Goal: Task Accomplishment & Management: Use online tool/utility

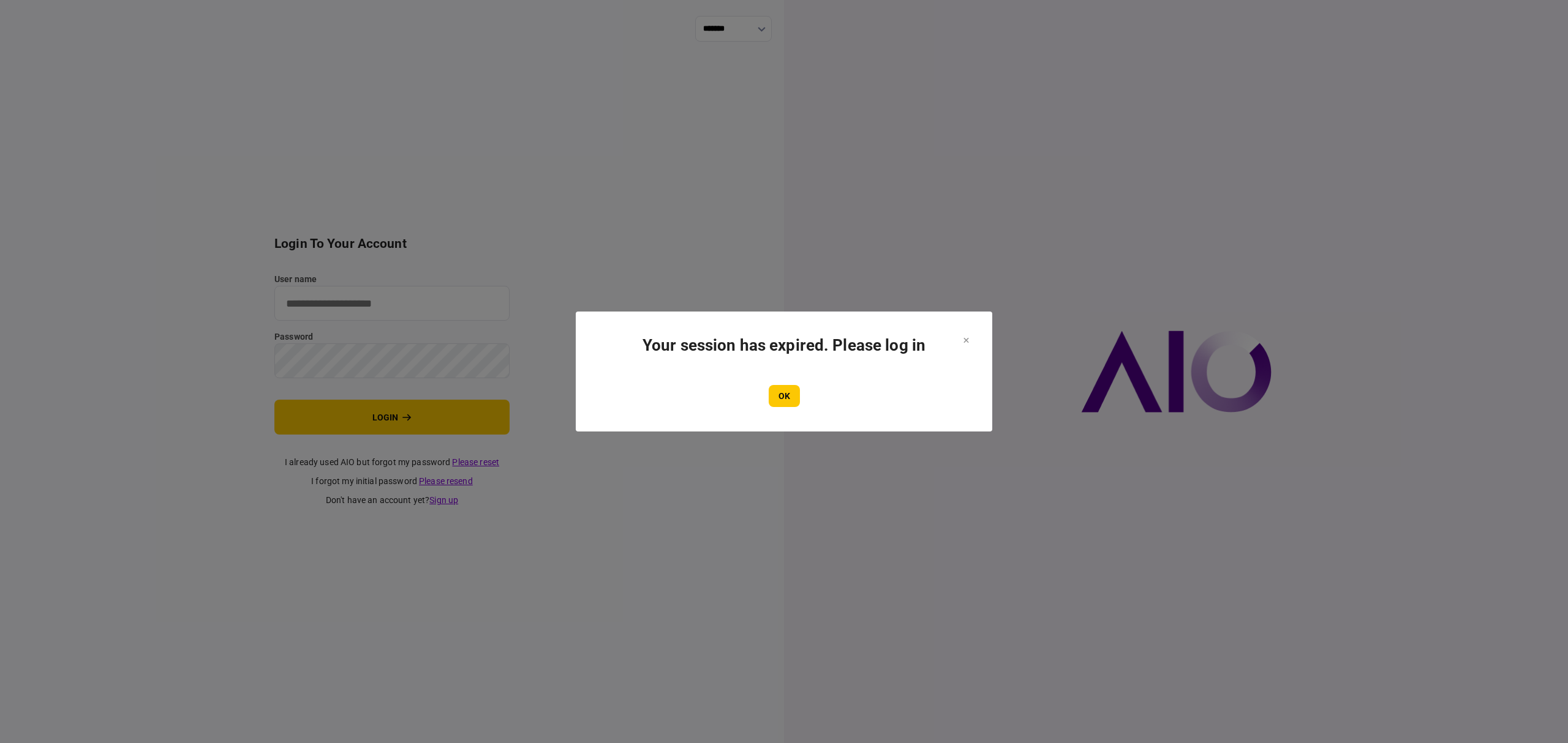
type input "*******"
click at [779, 396] on button "OK" at bounding box center [784, 396] width 32 height 22
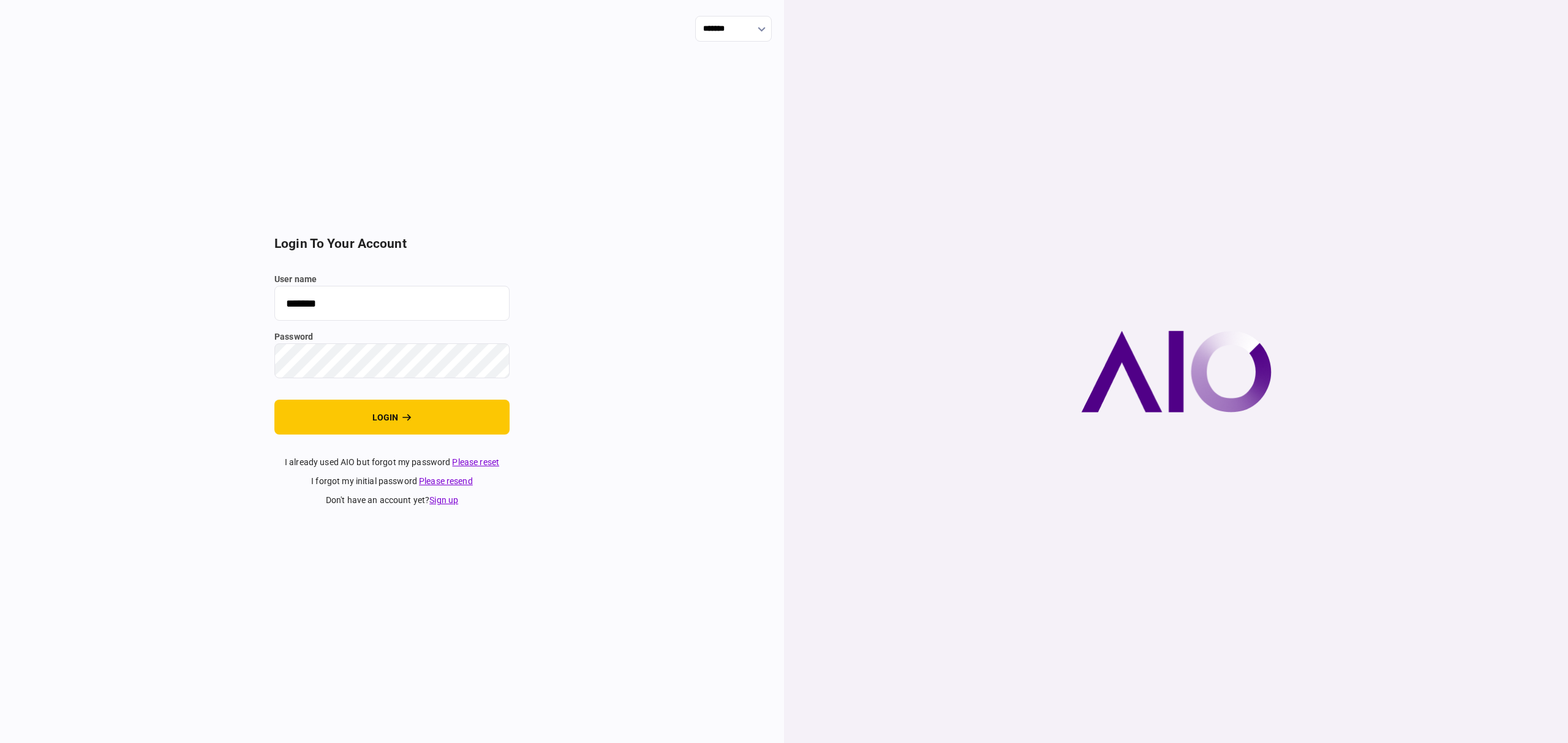
click at [367, 419] on button "login" at bounding box center [391, 417] width 235 height 35
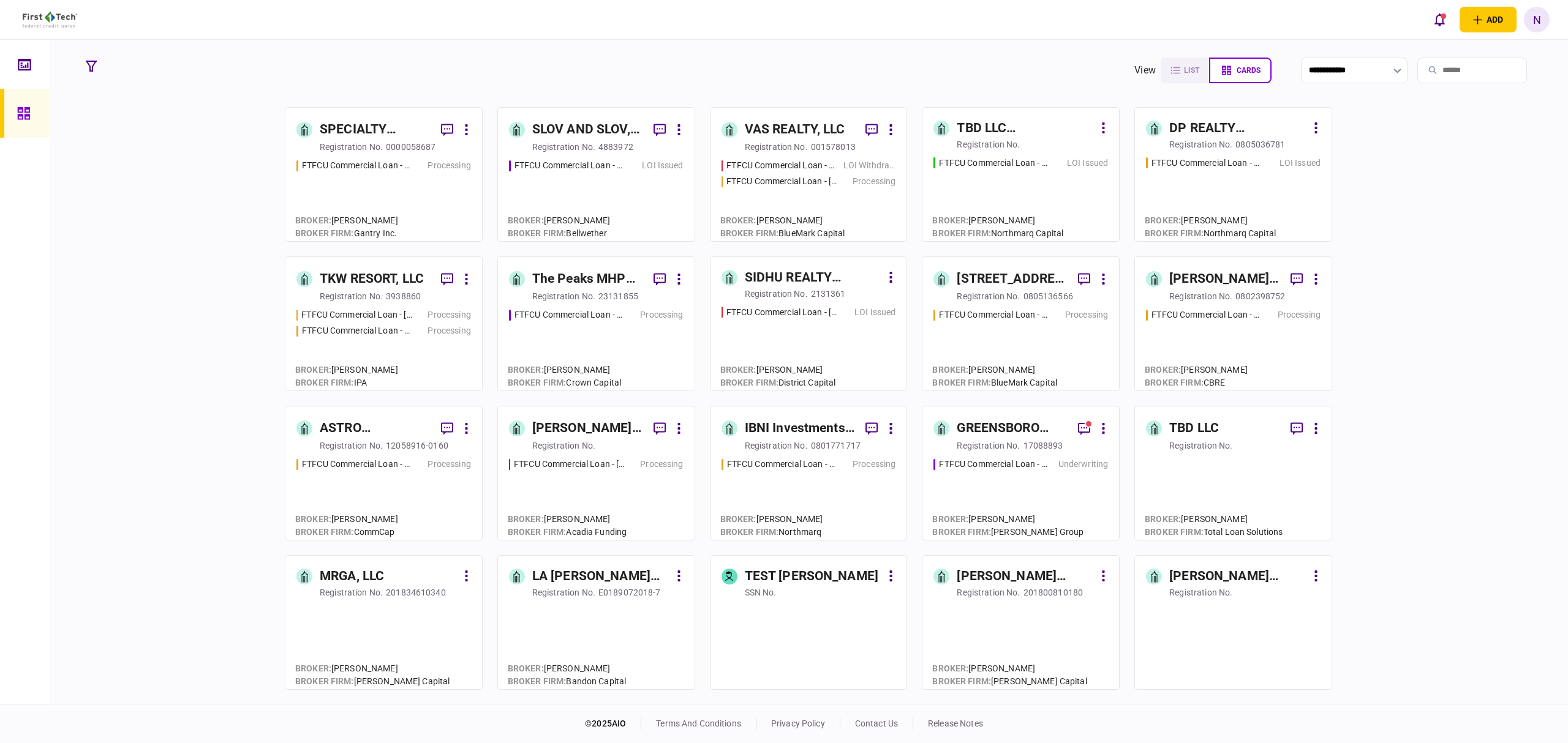
click at [596, 130] on div "SLOV AND SLOV, LLC" at bounding box center [588, 129] width 111 height 20
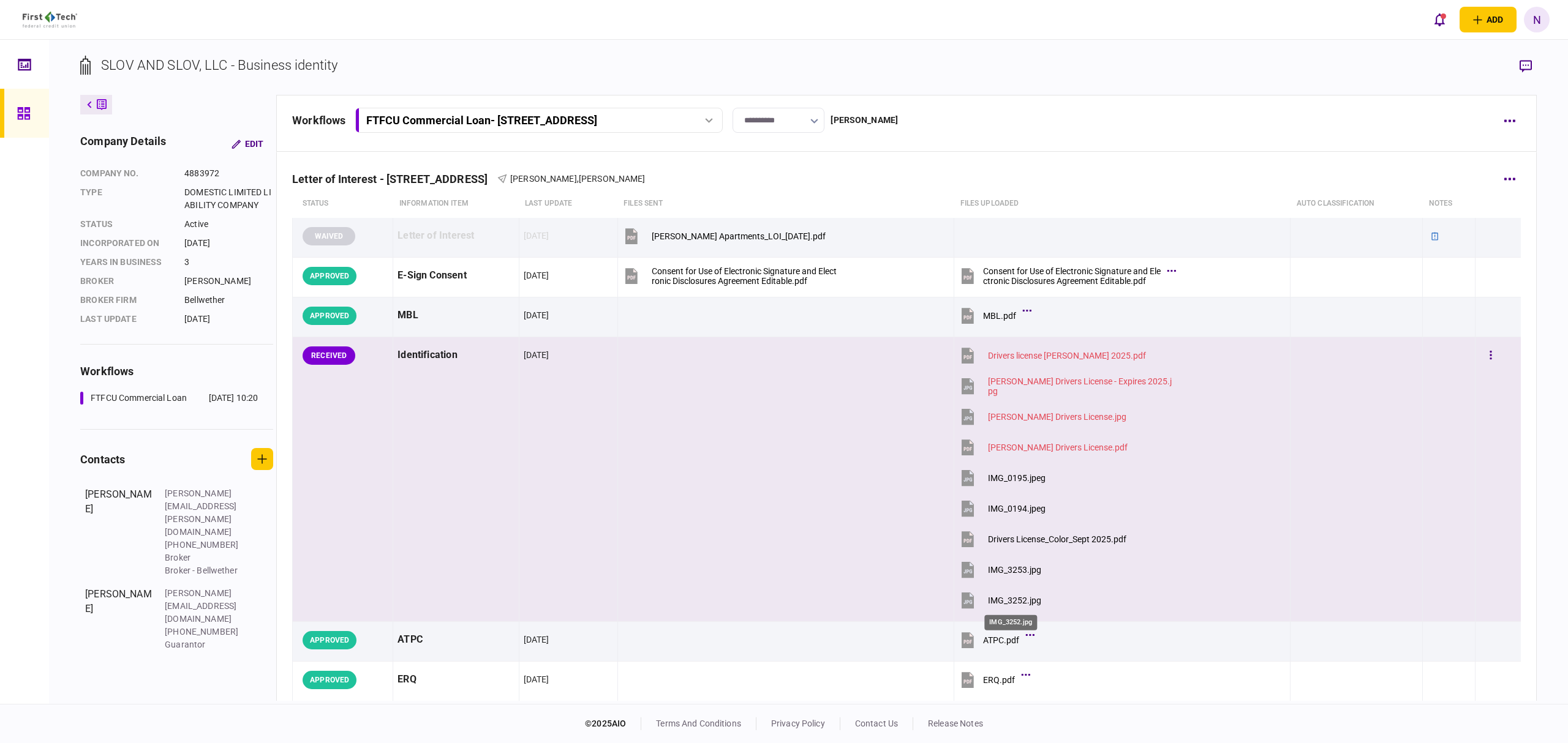
click at [1012, 600] on div "IMG_3252.jpg" at bounding box center [1014, 600] width 53 height 9
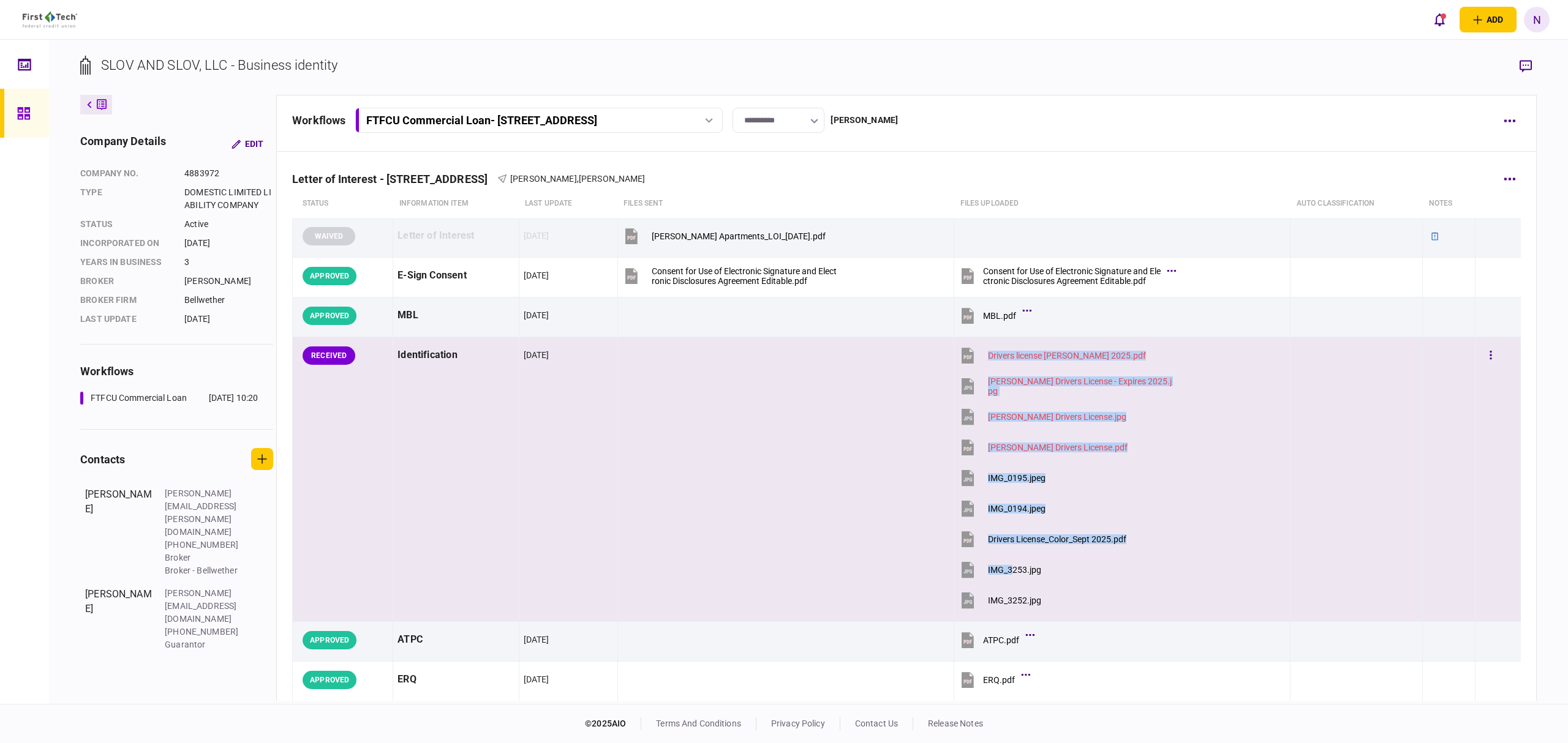
drag, startPoint x: 1554, startPoint y: 525, endPoint x: 1029, endPoint y: 568, distance: 526.8
click at [1011, 571] on tr "RECEIVED Identification [DATE] Drivers license [PERSON_NAME] 2025.pdf [PERSON_N…" at bounding box center [907, 479] width 1228 height 284
click at [1027, 570] on div "IMG_3253.jpg" at bounding box center [1014, 570] width 53 height 9
click at [1005, 596] on div "IMG_3252.jpg" at bounding box center [1014, 600] width 53 height 9
click at [184, 652] on div "company details Edit company no. 4883972 Type DOMESTIC LIMITED LIABILITY COMPAN…" at bounding box center [178, 398] width 196 height 606
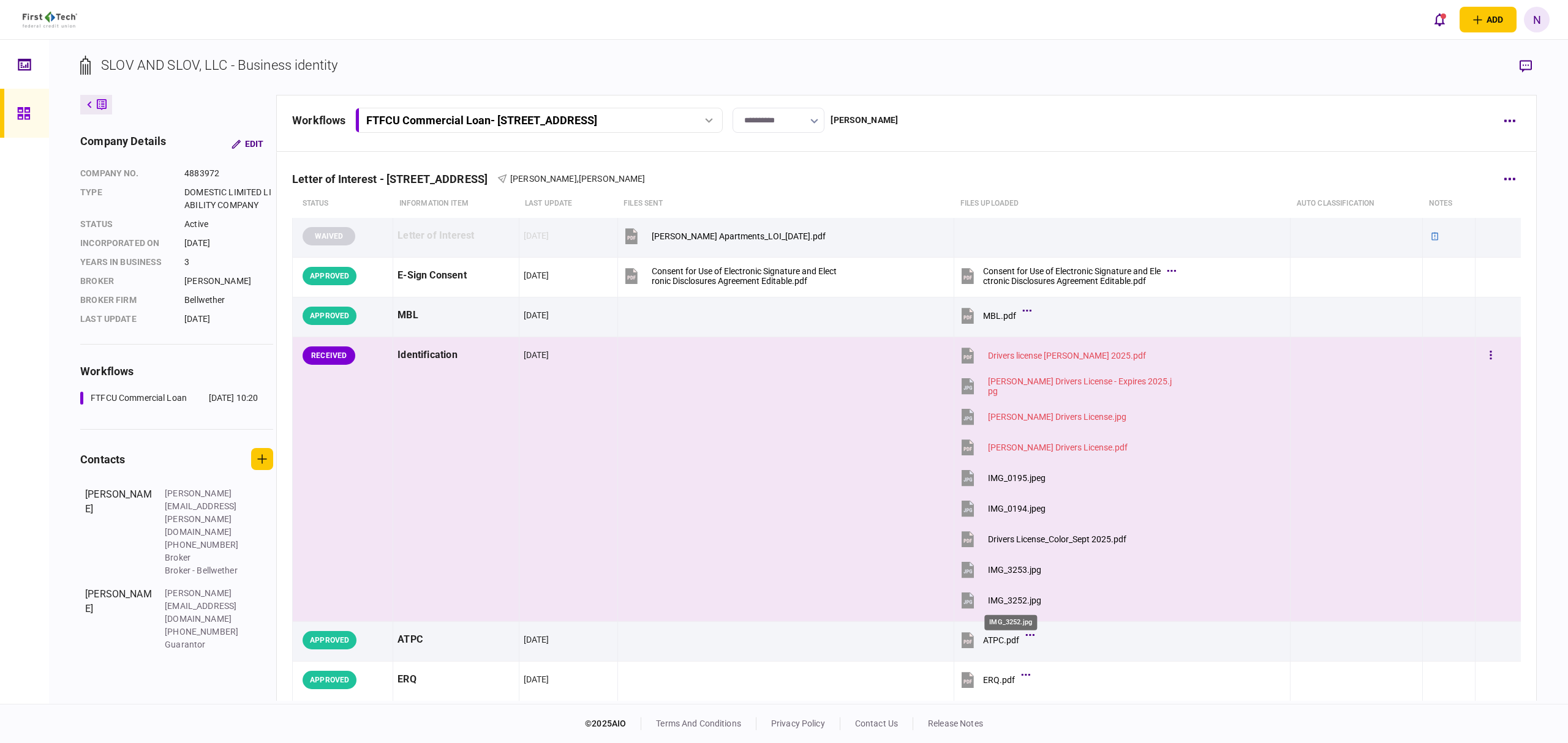
click at [1022, 600] on div "IMG_3252.jpg" at bounding box center [1014, 600] width 53 height 9
click at [1028, 566] on div "IMG_3253.jpg" at bounding box center [1014, 570] width 53 height 9
click at [1483, 355] on button "button" at bounding box center [1491, 356] width 22 height 22
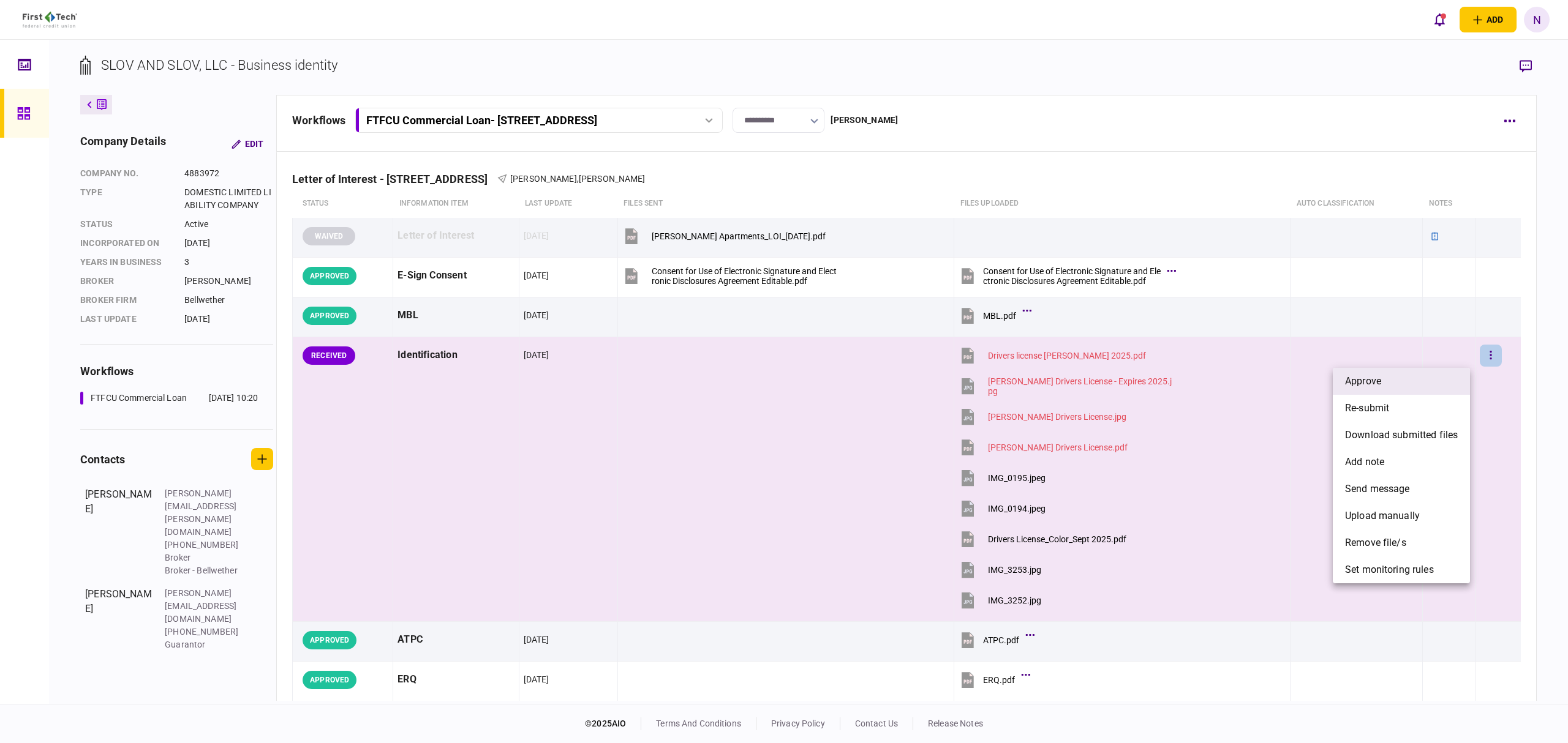
click at [1361, 383] on span "approve" at bounding box center [1363, 381] width 36 height 15
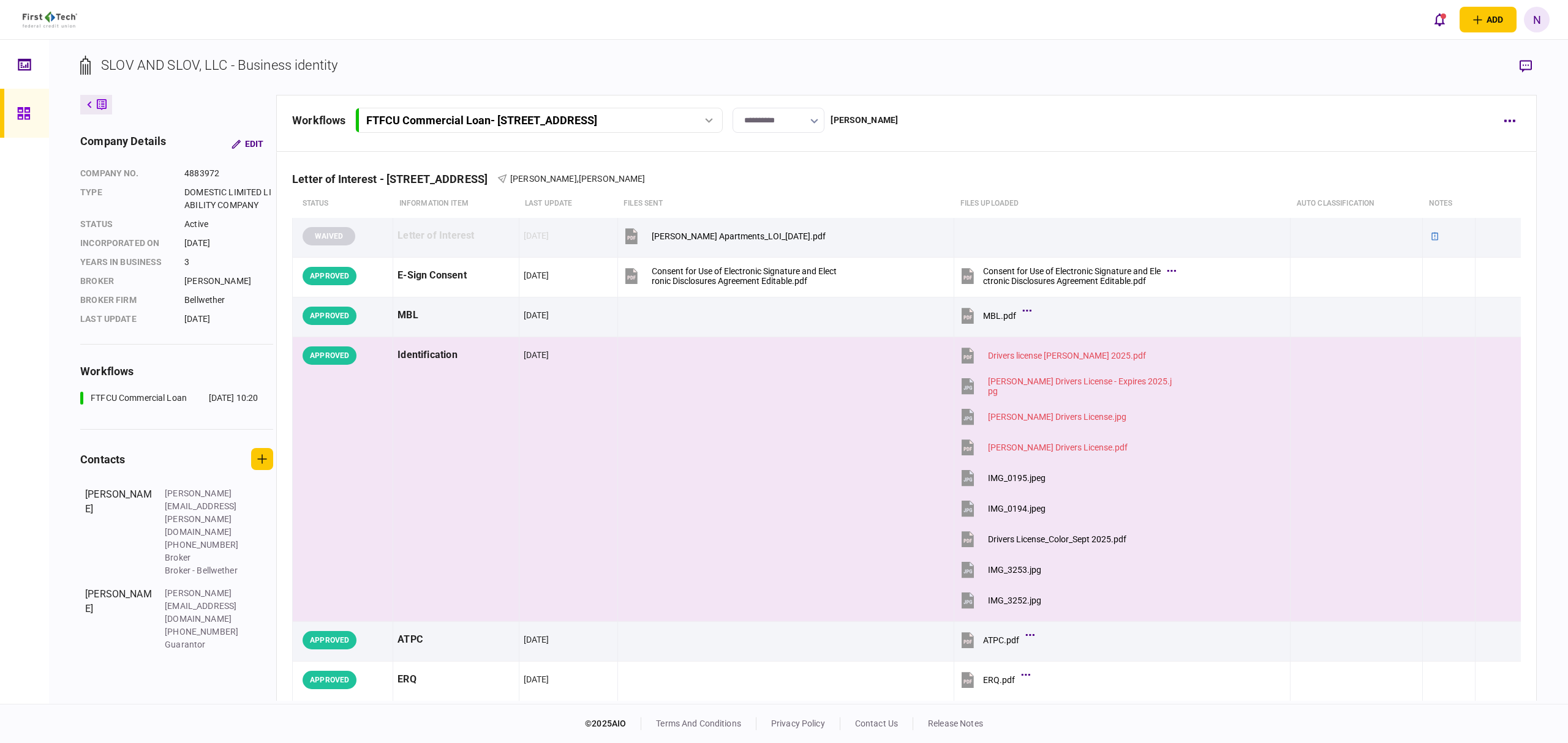
click at [25, 113] on icon at bounding box center [24, 114] width 14 height 14
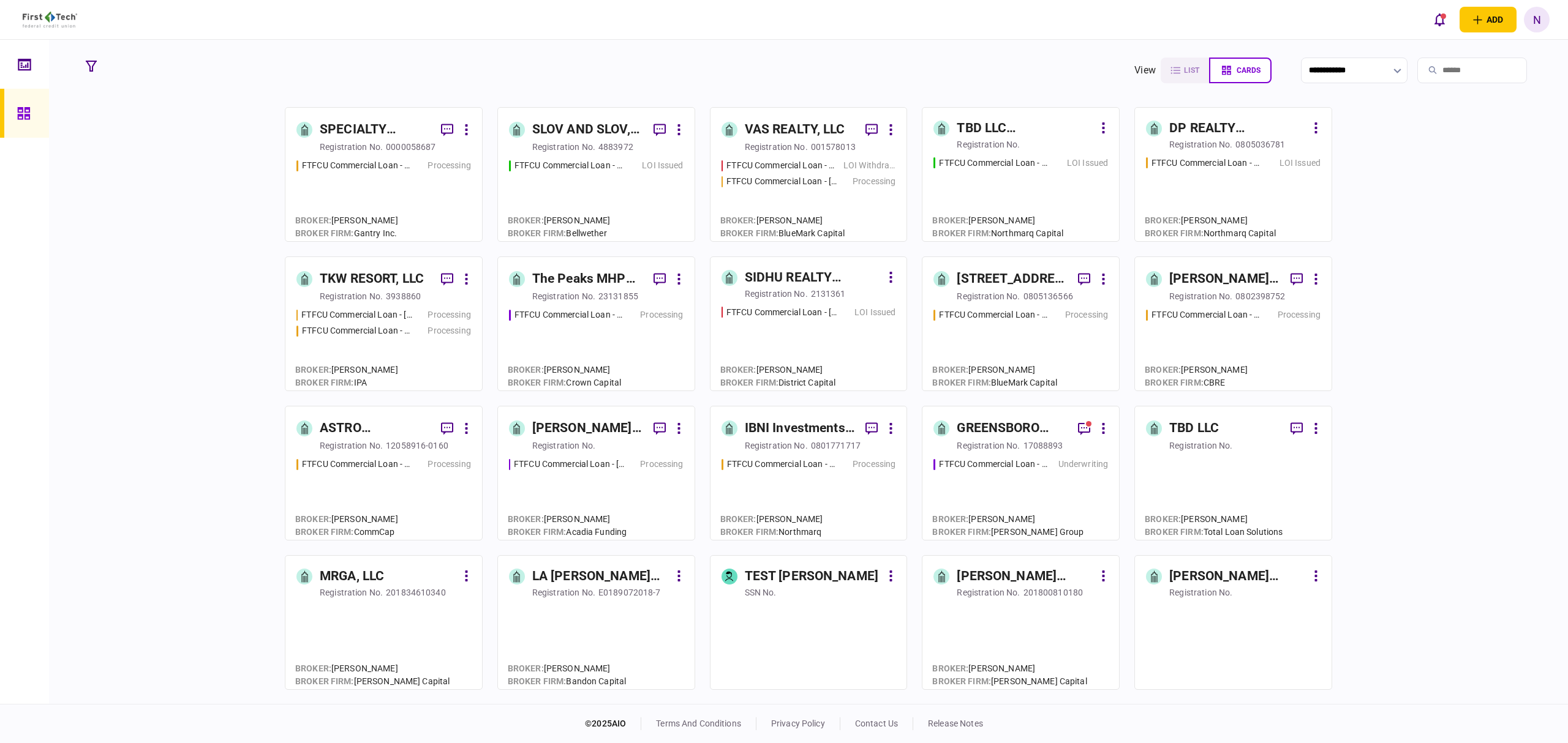
click at [790, 290] on div "registration no." at bounding box center [777, 294] width 63 height 12
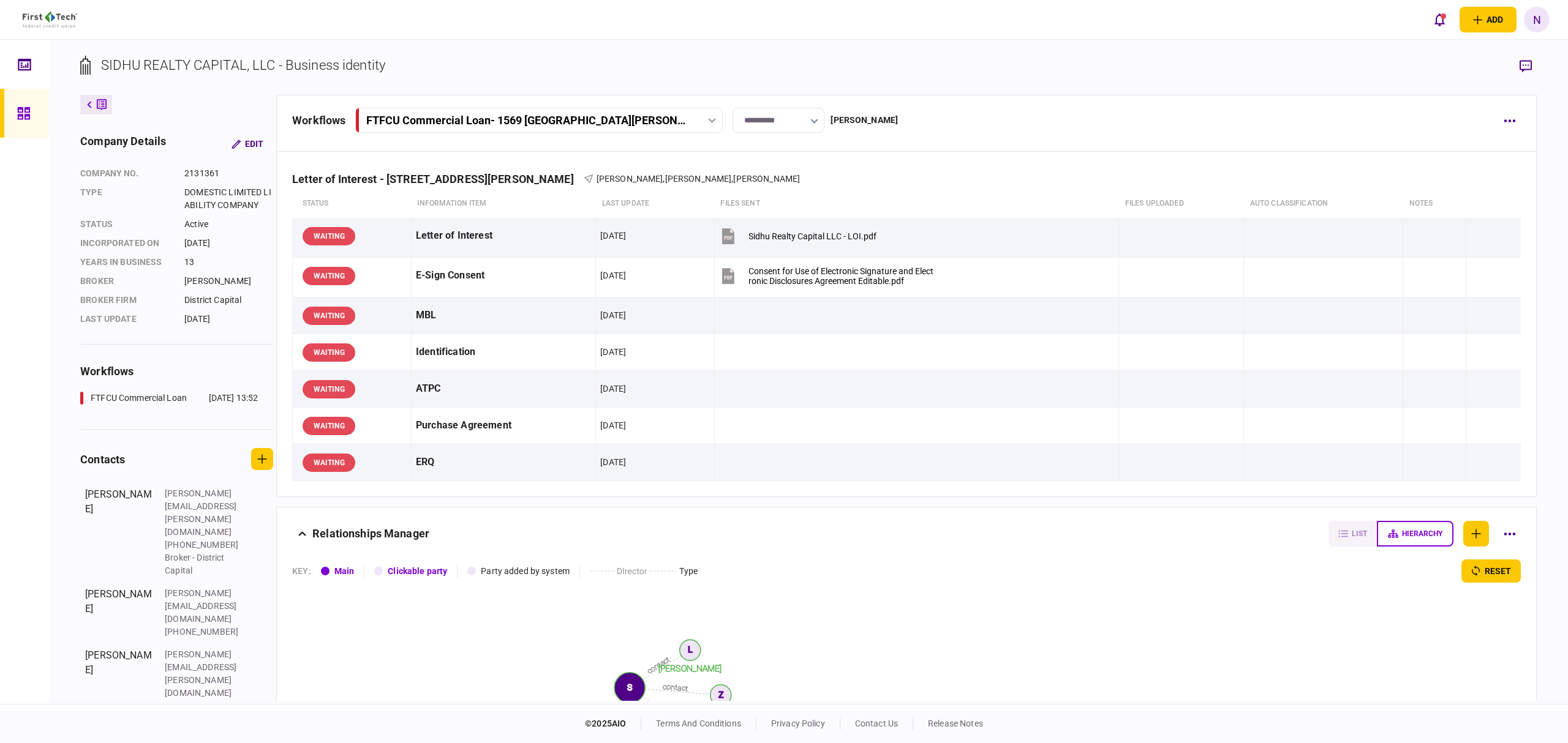
click at [17, 104] on div at bounding box center [26, 113] width 20 height 49
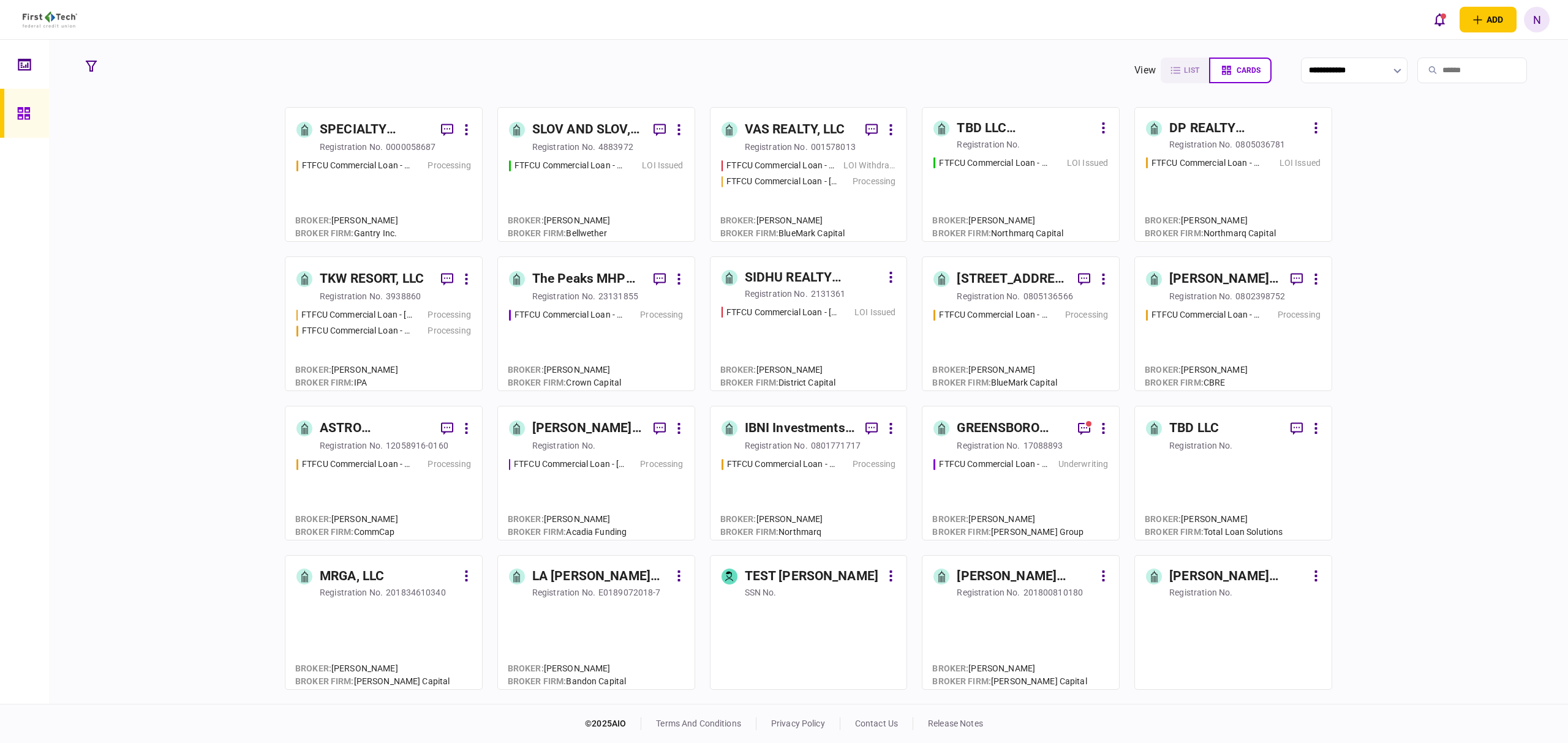
click at [1219, 137] on div "DP REALTY INVESTMENT, LLC" at bounding box center [1237, 128] width 138 height 20
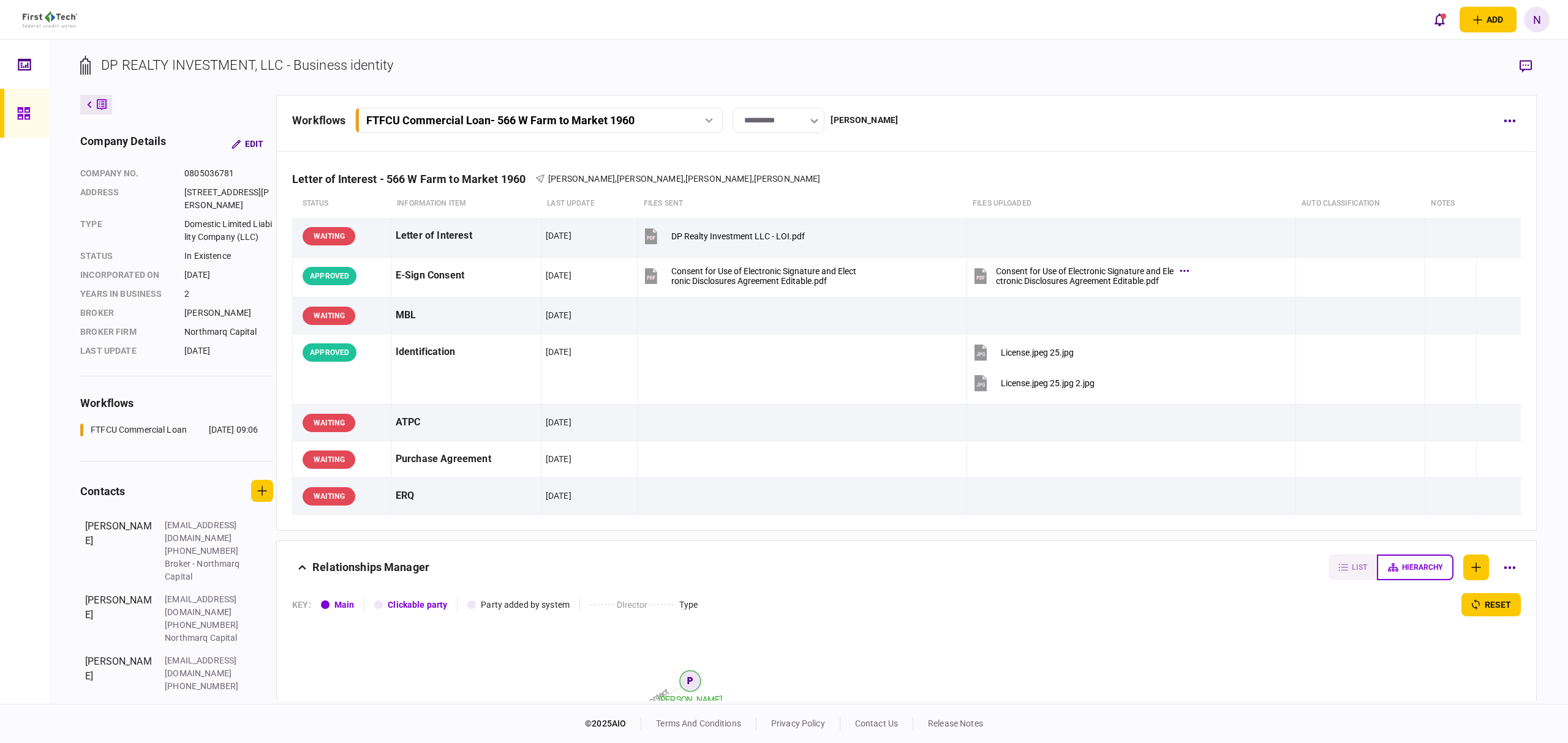
click at [21, 107] on icon at bounding box center [23, 113] width 12 height 12
